Goal: Information Seeking & Learning: Check status

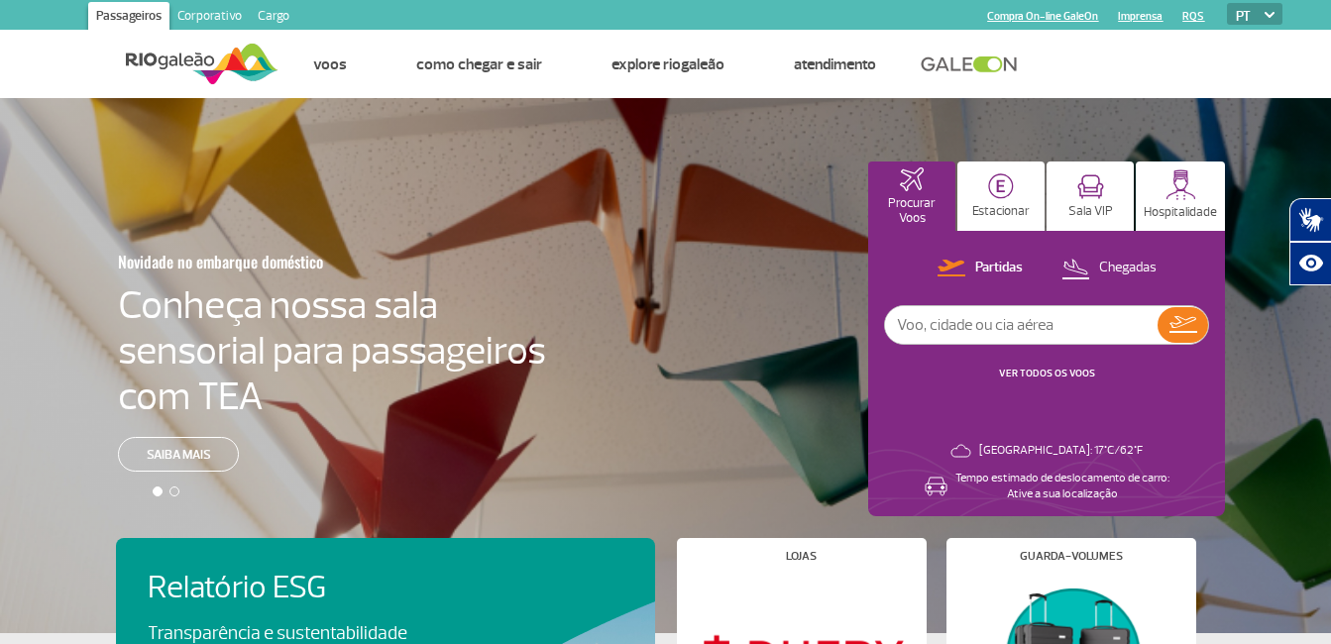
click at [994, 313] on input "text" at bounding box center [1021, 325] width 273 height 38
type input "gig"
click at [1064, 374] on link "VER TODOS OS VOOS" at bounding box center [1047, 373] width 96 height 13
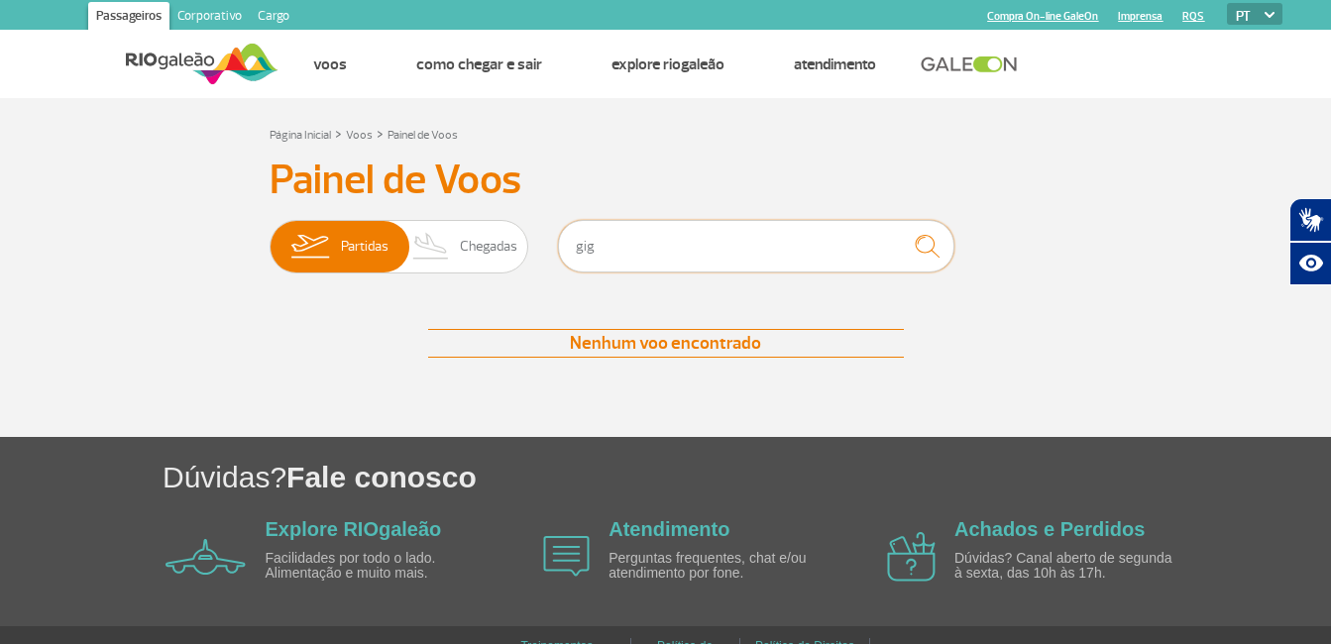
click at [631, 252] on input "gig" at bounding box center [756, 246] width 397 height 53
click at [369, 237] on span "Partidas" at bounding box center [365, 247] width 48 height 52
click at [270, 237] on input "Partidas Chegadas" at bounding box center [270, 237] width 0 height 0
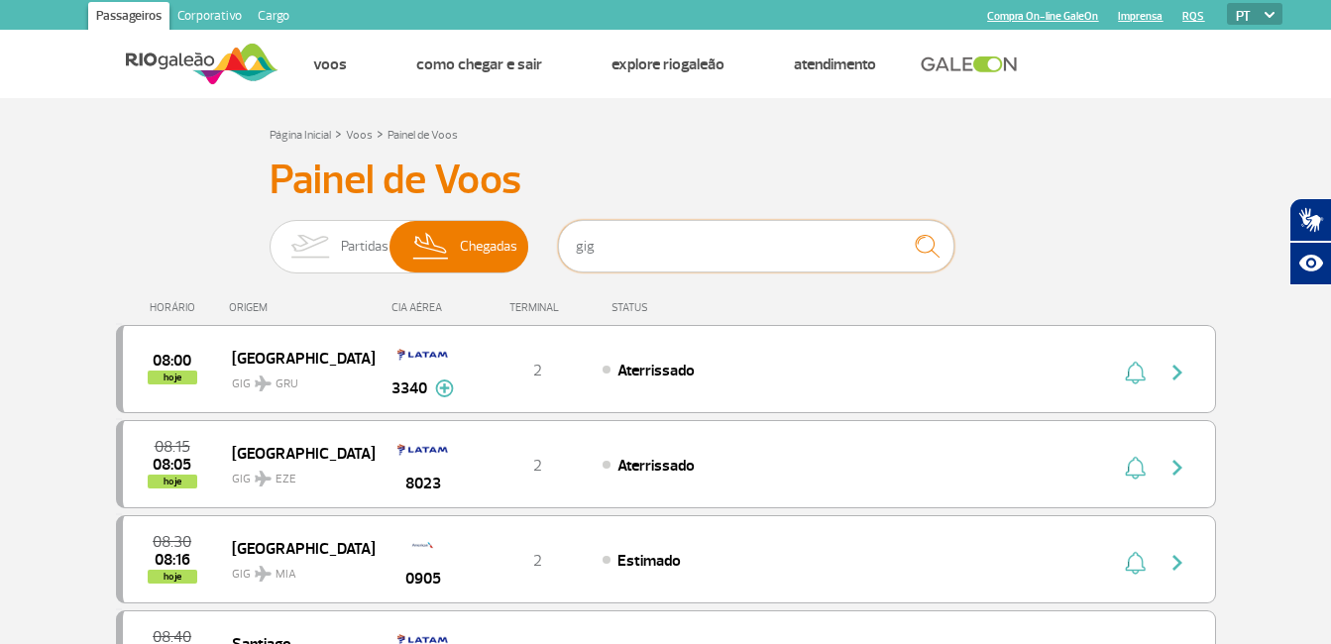
click at [656, 254] on input "gig" at bounding box center [756, 246] width 397 height 53
type input "g"
type input "gig"
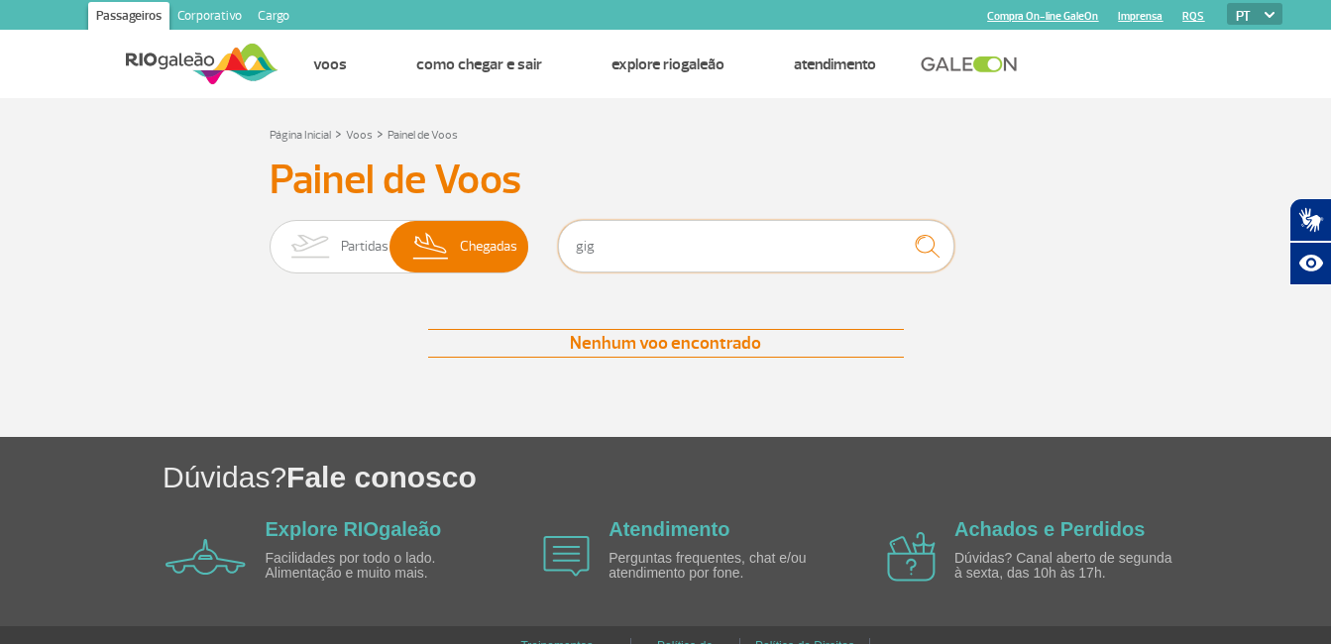
click at [656, 254] on input "gig" at bounding box center [756, 246] width 397 height 53
click at [362, 242] on span "Partidas" at bounding box center [365, 247] width 48 height 52
click at [270, 237] on input "Partidas Chegadas" at bounding box center [270, 237] width 0 height 0
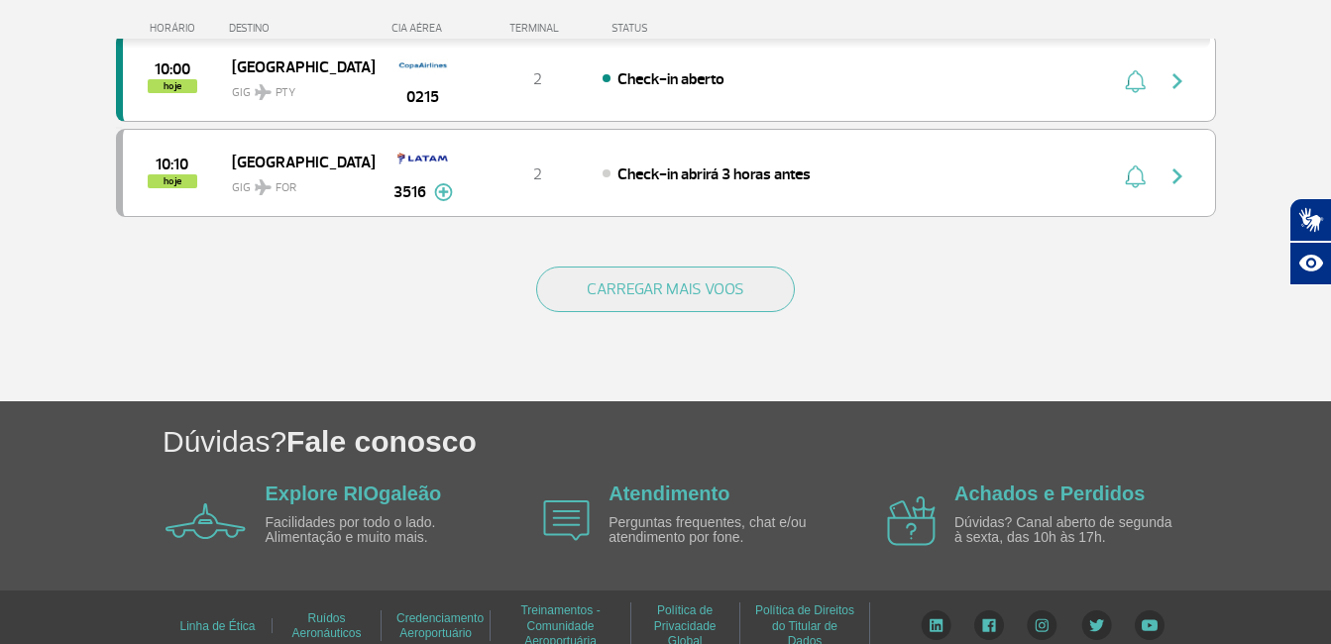
scroll to position [2041, 0]
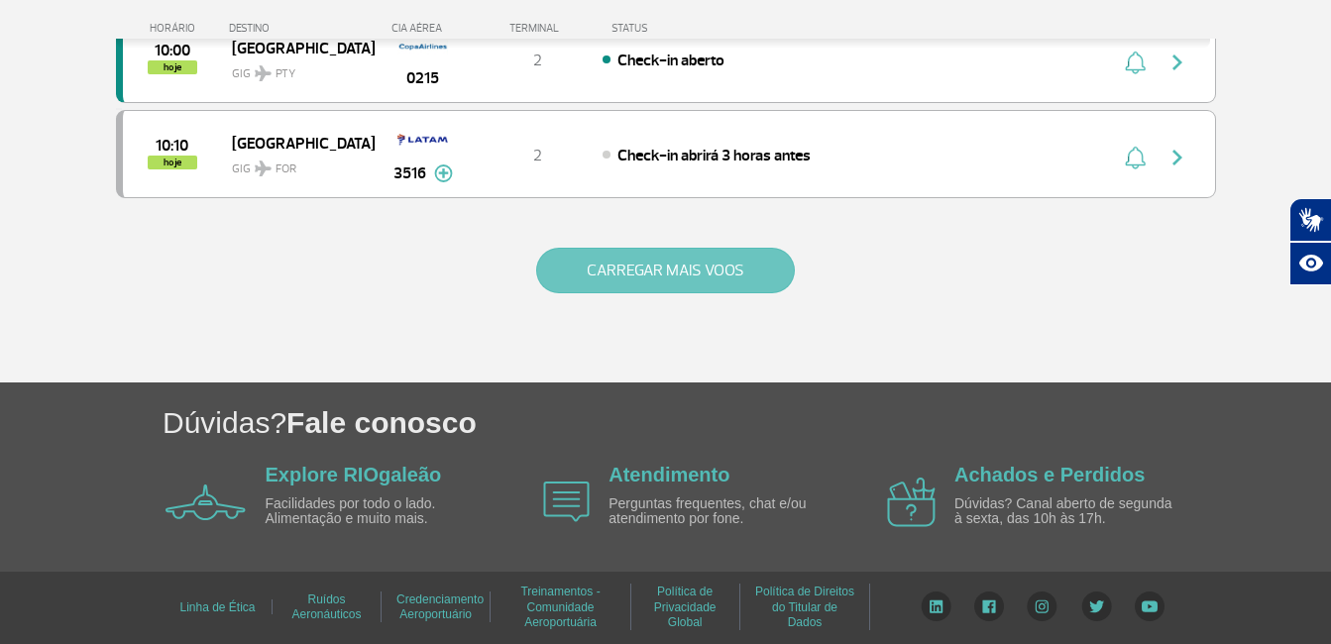
click at [670, 257] on button "CARREGAR MAIS VOOS" at bounding box center [665, 271] width 259 height 46
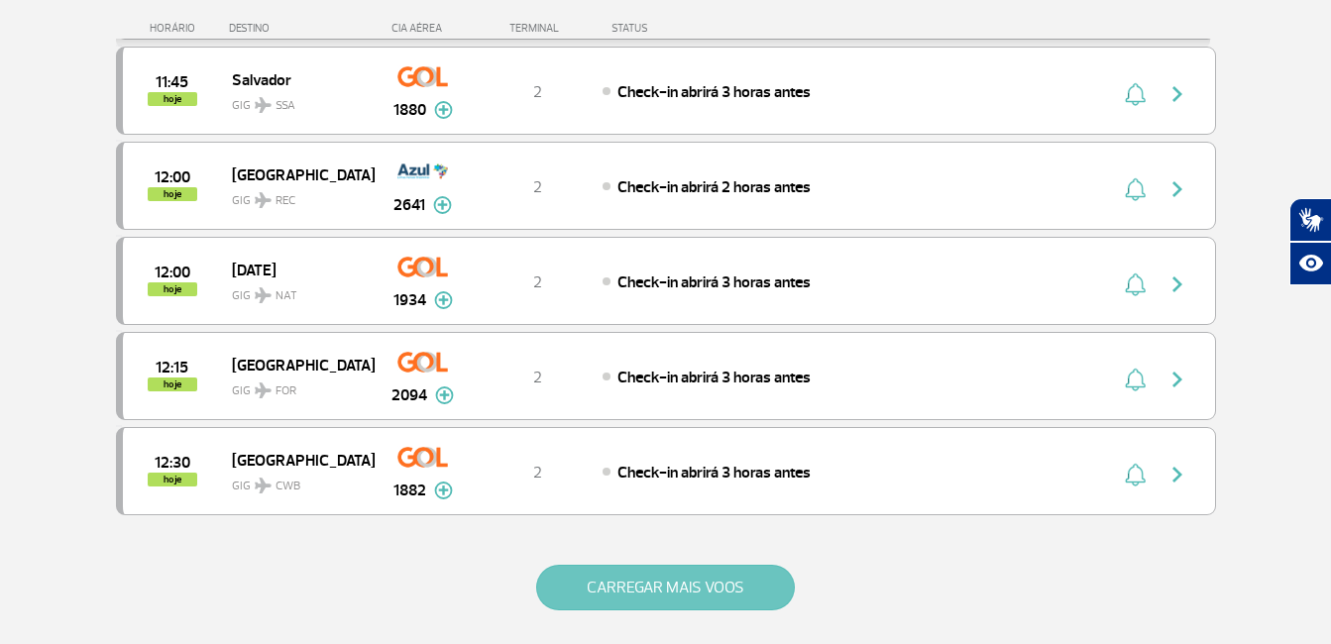
scroll to position [3925, 0]
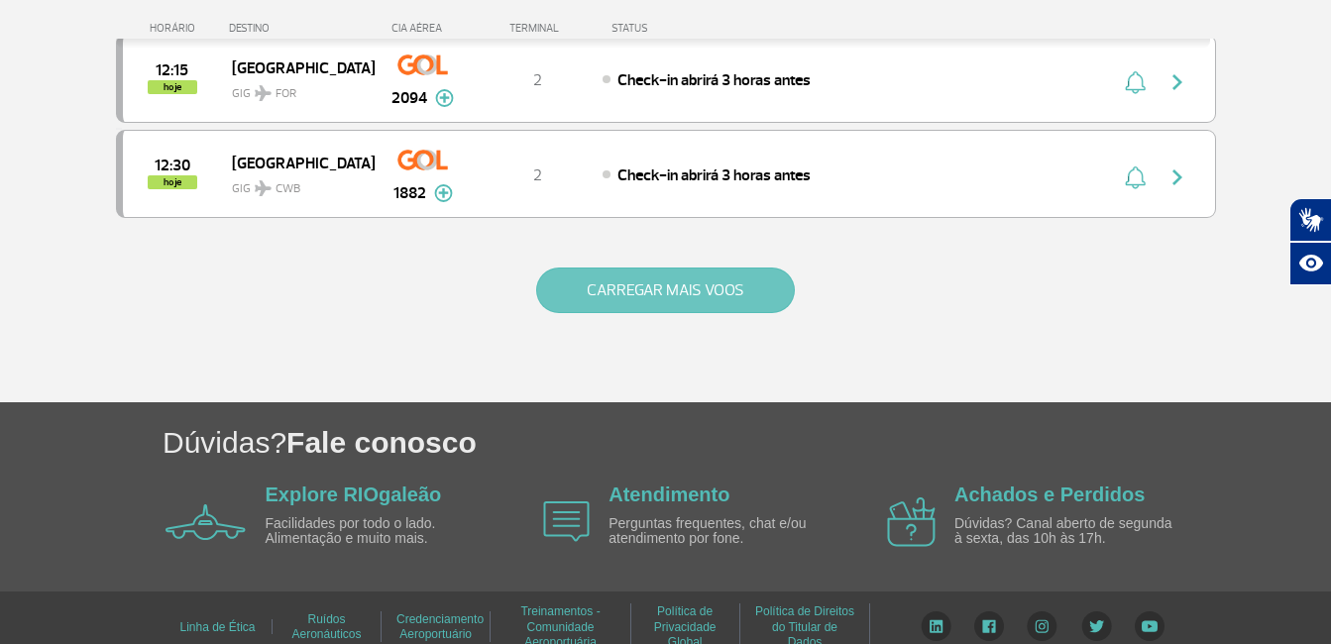
click at [708, 296] on button "CARREGAR MAIS VOOS" at bounding box center [665, 291] width 259 height 46
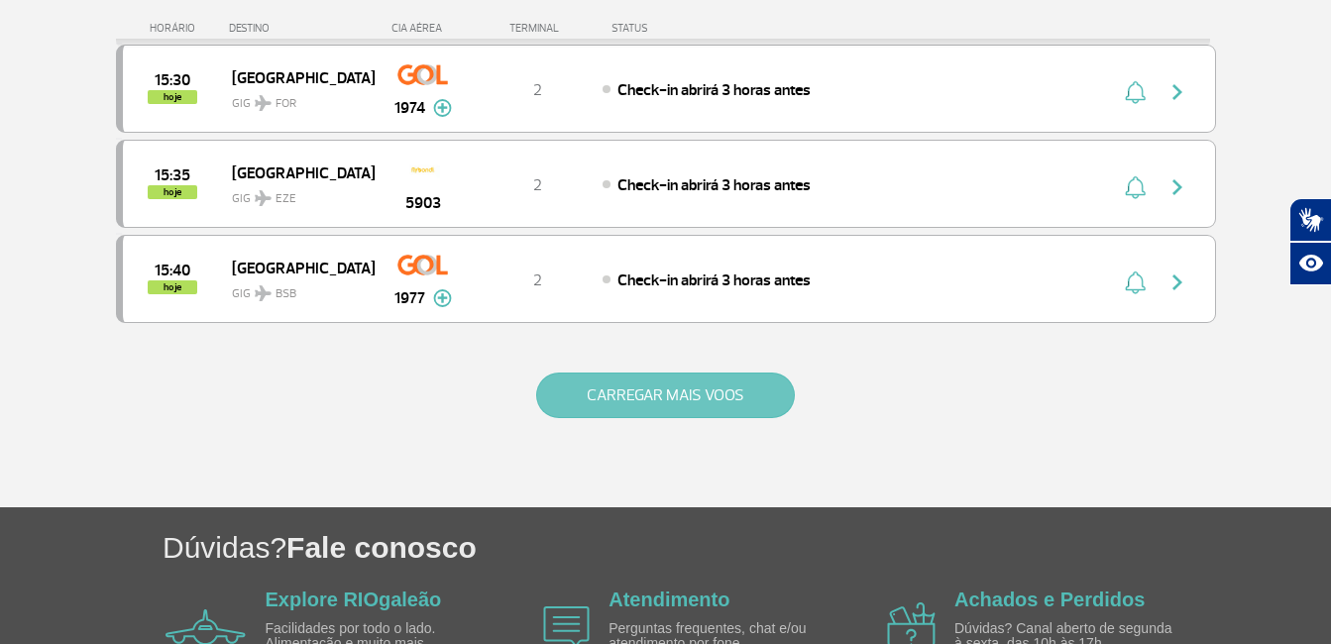
scroll to position [5834, 0]
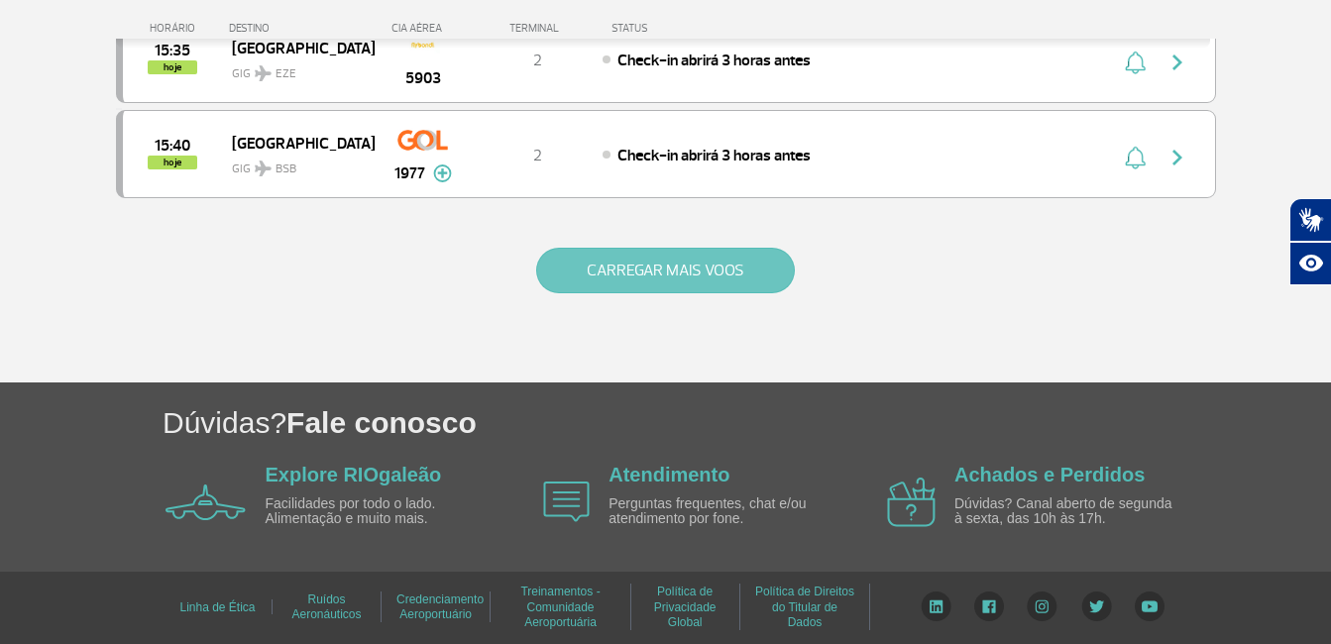
click at [698, 255] on button "CARREGAR MAIS VOOS" at bounding box center [665, 271] width 259 height 46
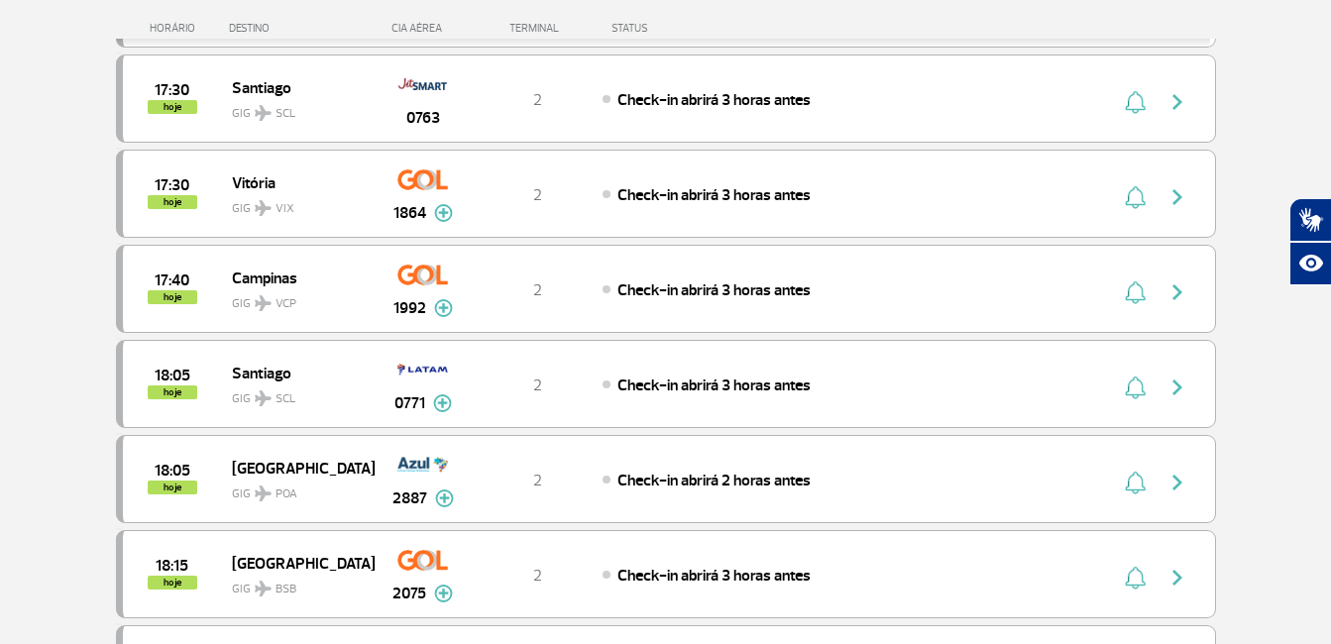
scroll to position [7619, 0]
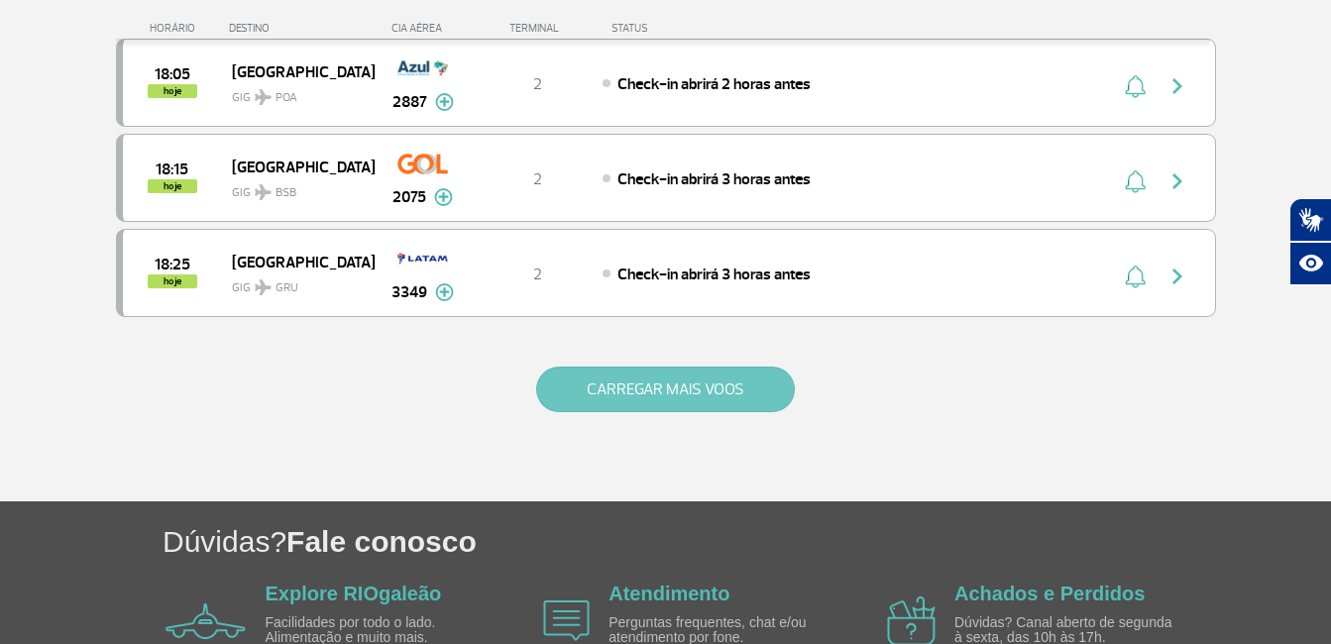
click at [694, 375] on button "CARREGAR MAIS VOOS" at bounding box center [665, 390] width 259 height 46
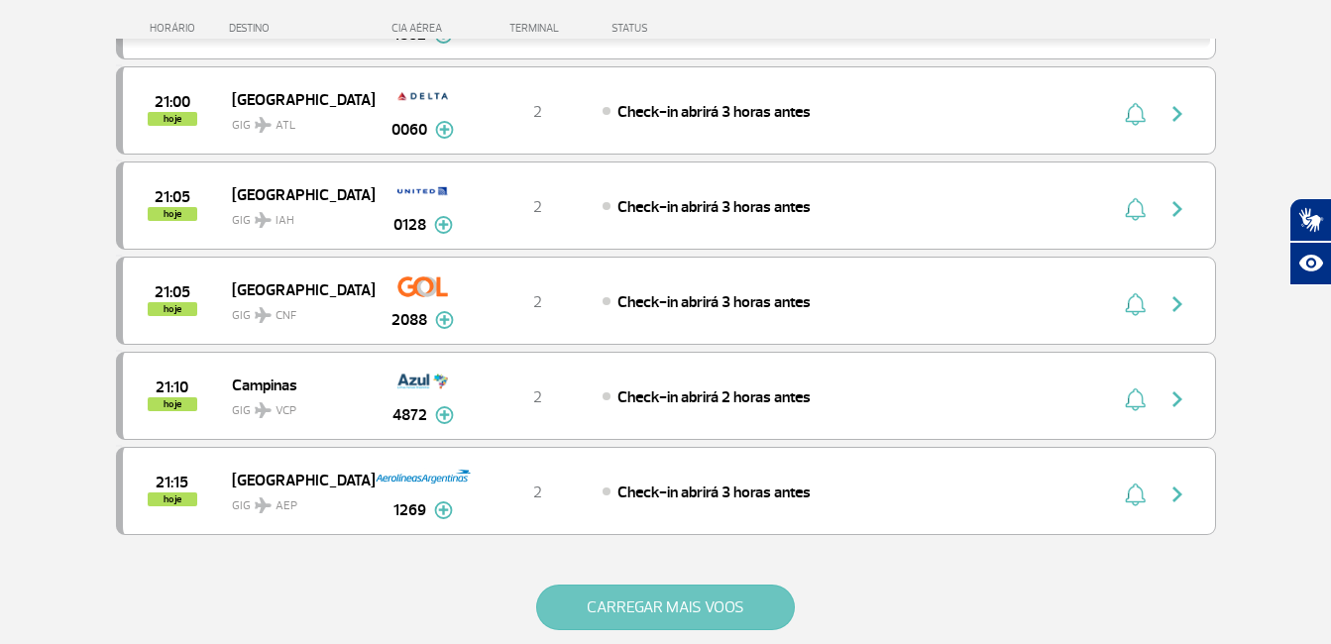
scroll to position [9641, 0]
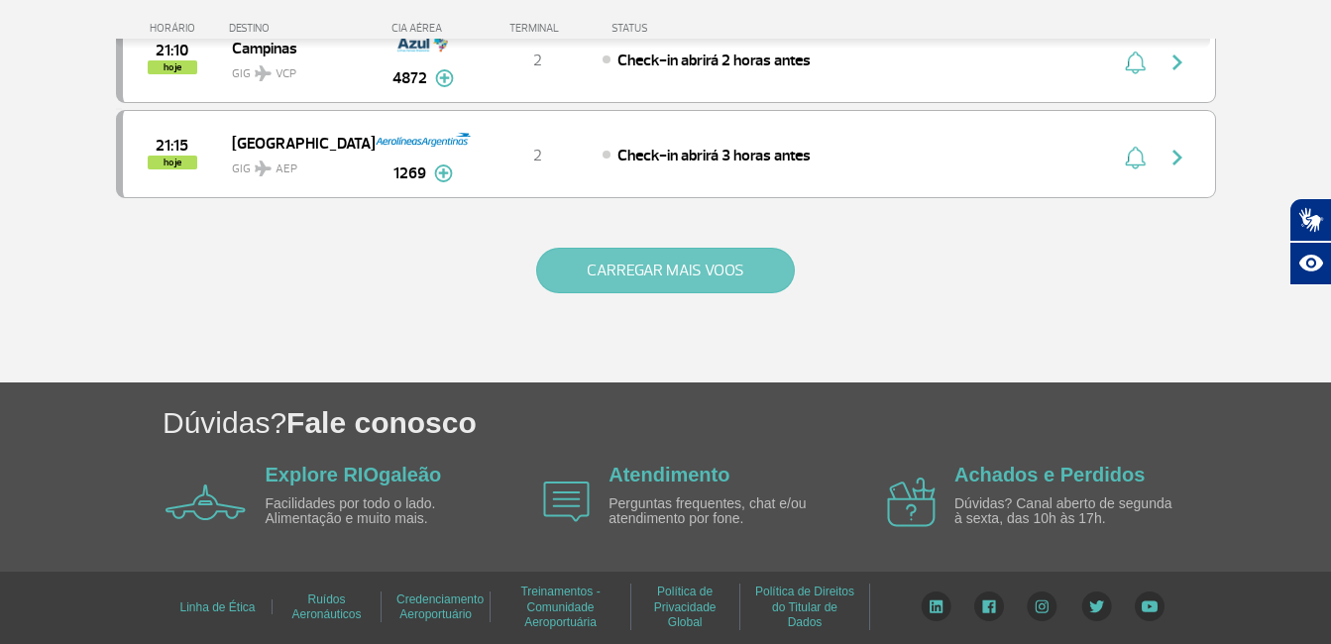
click at [716, 273] on button "CARREGAR MAIS VOOS" at bounding box center [665, 271] width 259 height 46
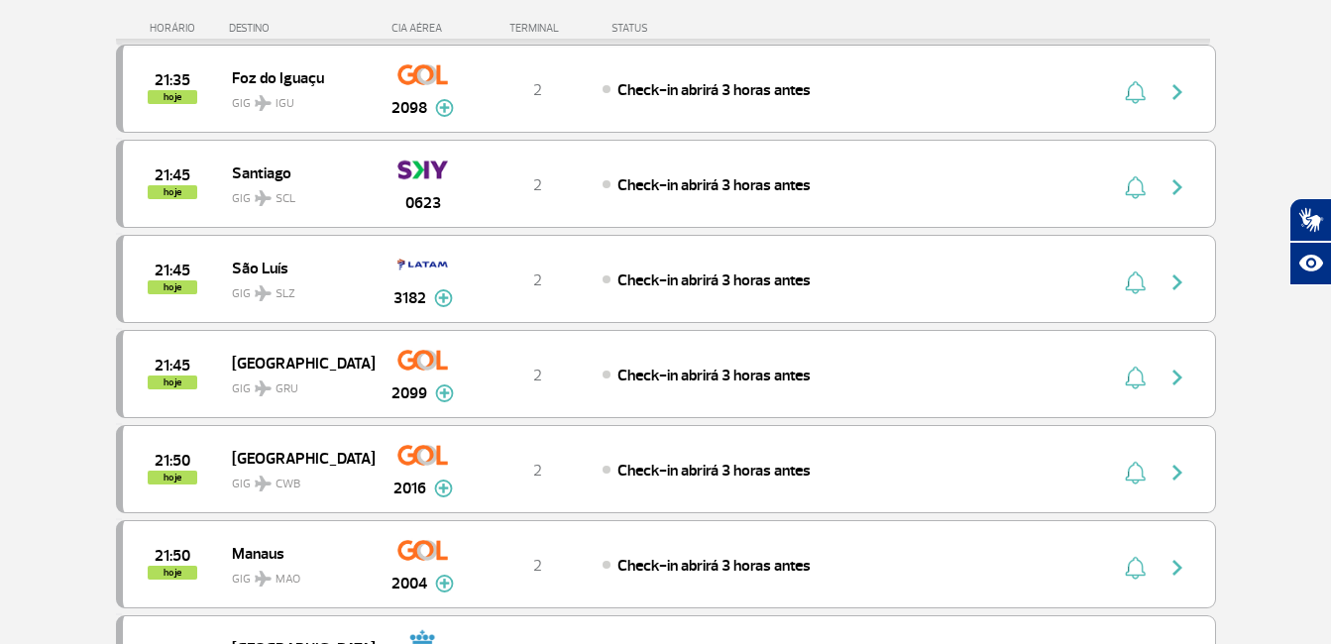
scroll to position [11544, 0]
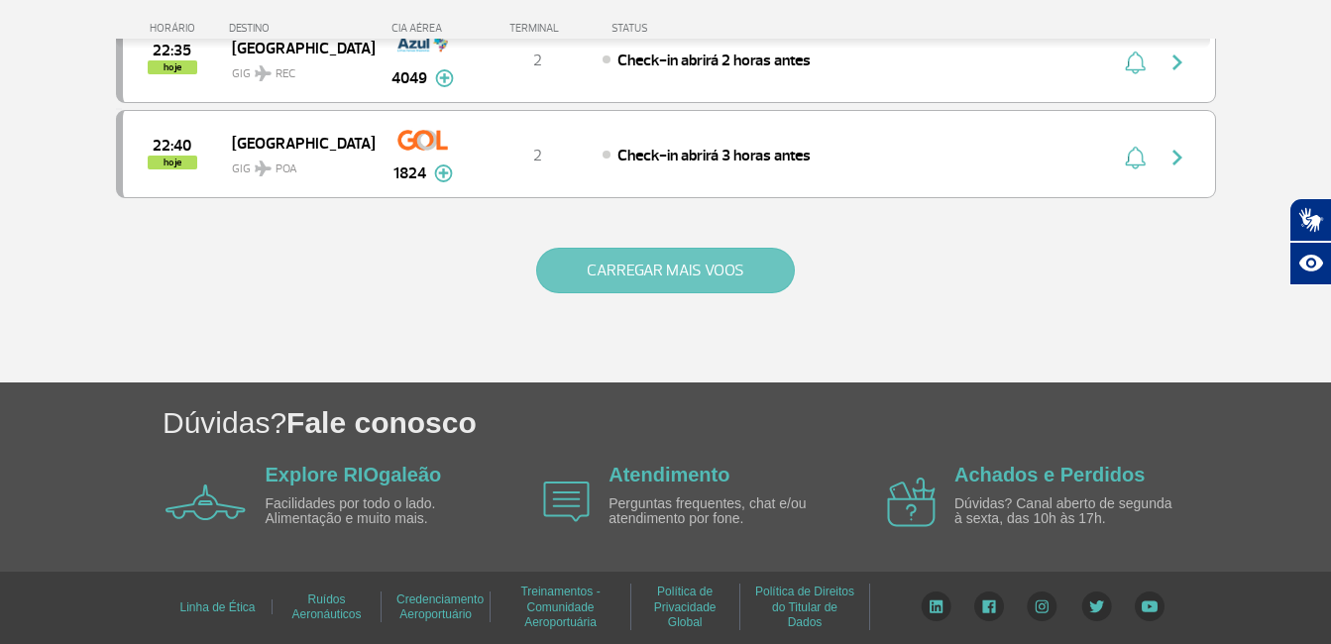
click at [696, 283] on button "CARREGAR MAIS VOOS" at bounding box center [665, 271] width 259 height 46
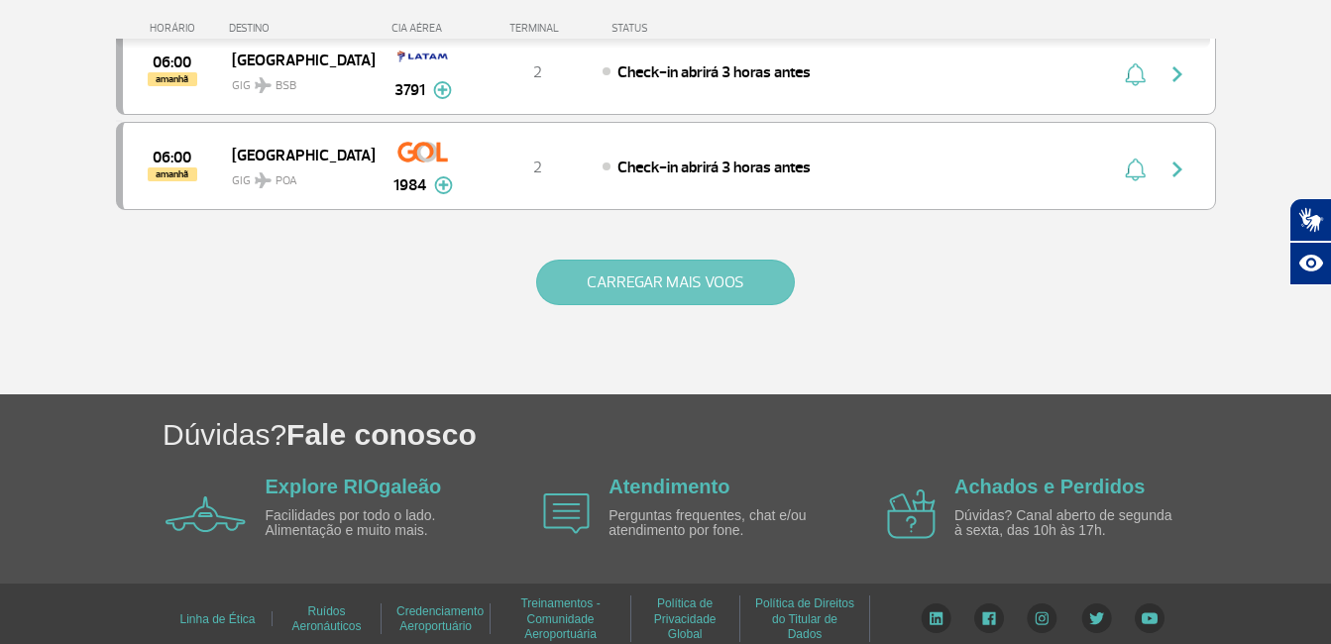
scroll to position [13448, 0]
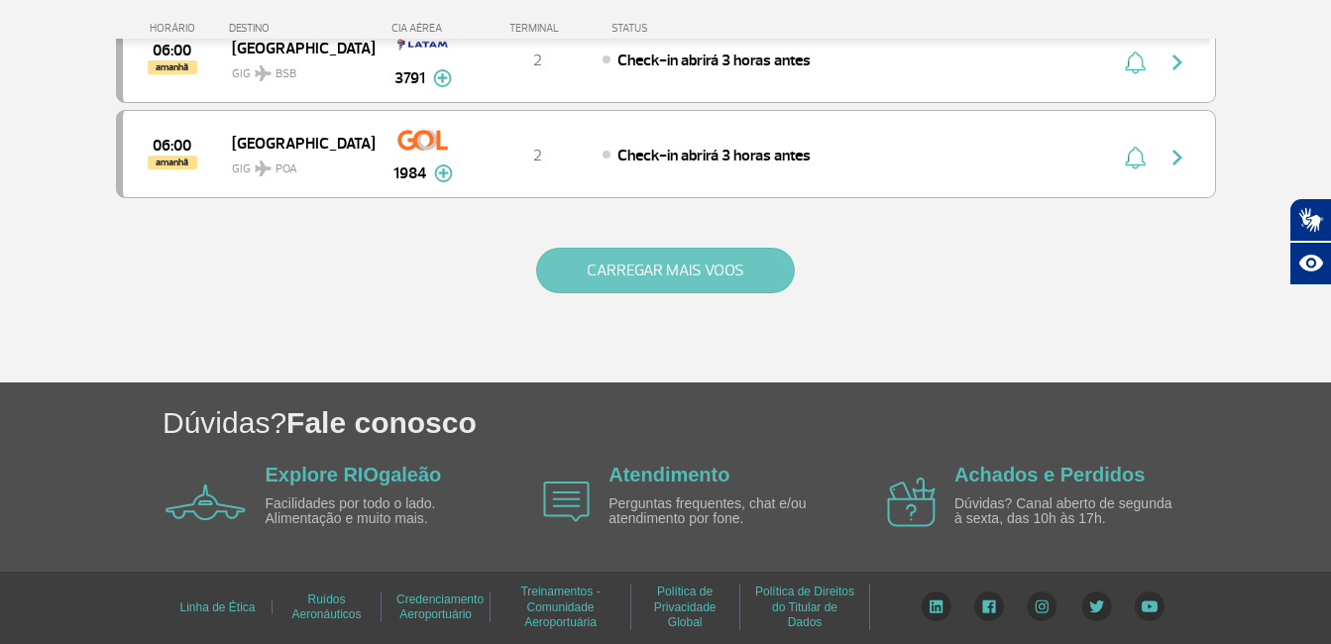
click at [696, 283] on button "CARREGAR MAIS VOOS" at bounding box center [665, 271] width 259 height 46
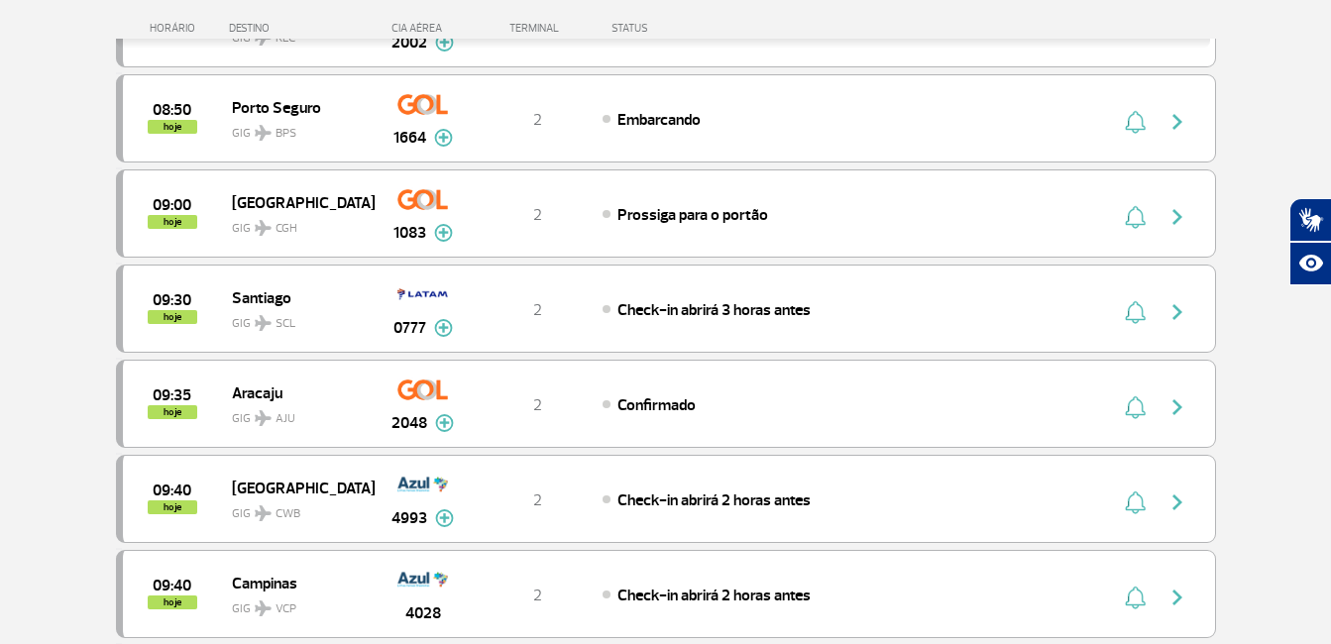
scroll to position [0, 0]
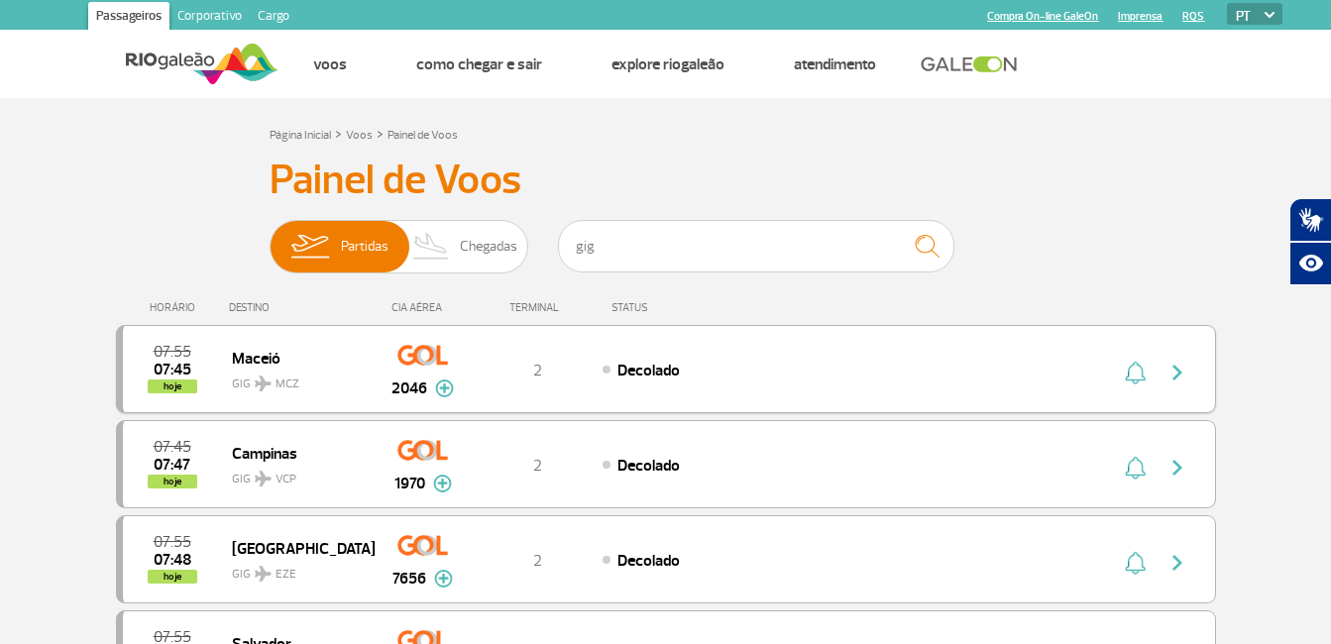
click at [438, 386] on img at bounding box center [444, 389] width 19 height 18
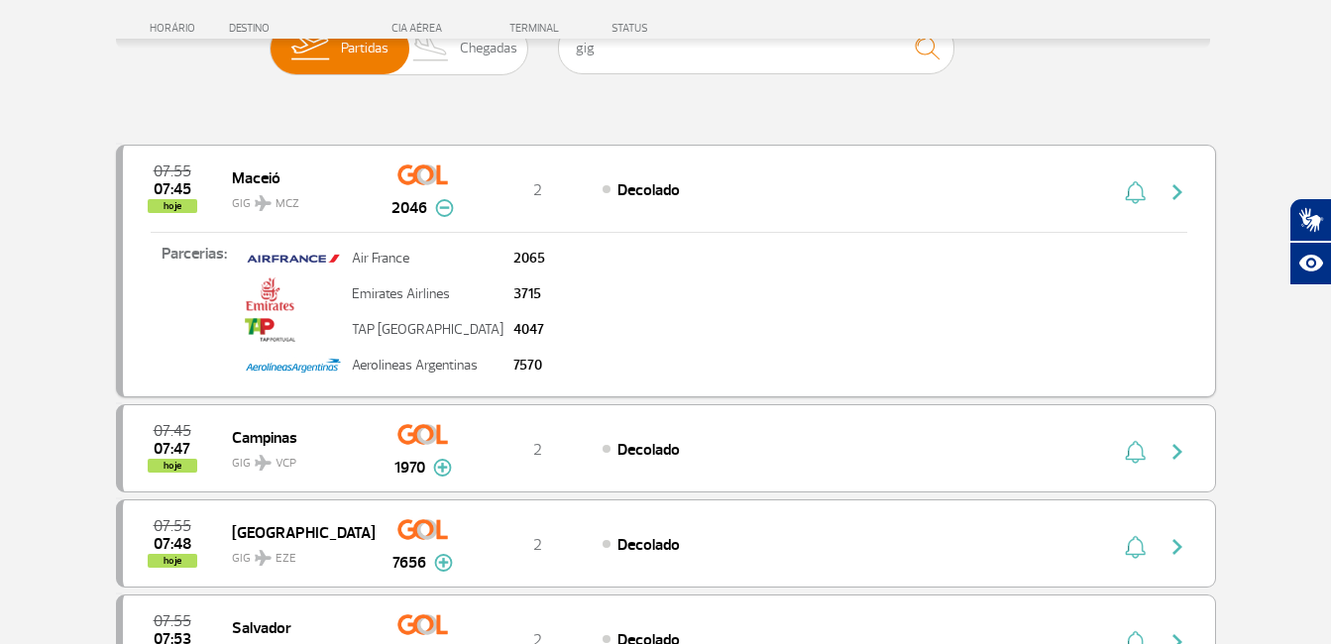
scroll to position [297, 0]
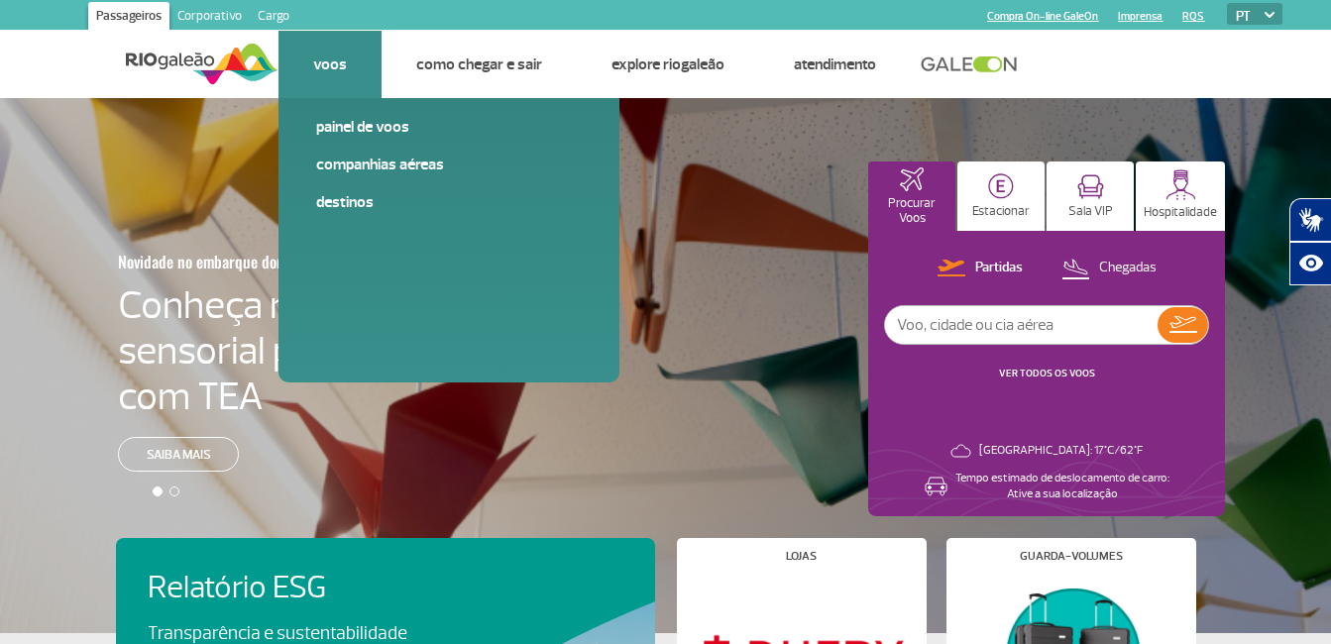
click at [346, 69] on li "Voos Painel de voos Companhias Aéreas Destinos" at bounding box center [330, 64] width 103 height 67
click at [353, 201] on link "Destinos" at bounding box center [449, 202] width 266 height 22
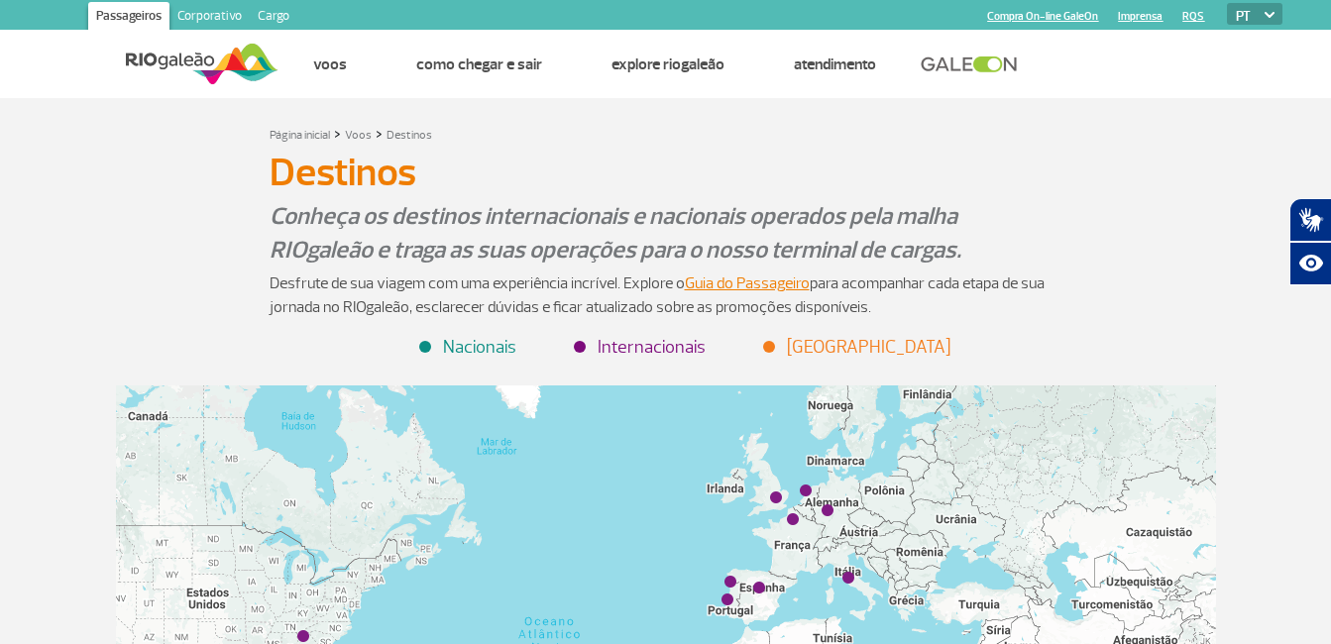
click at [1053, 17] on link "Compra On-line GaleOn" at bounding box center [1042, 16] width 111 height 13
